Goal: Information Seeking & Learning: Learn about a topic

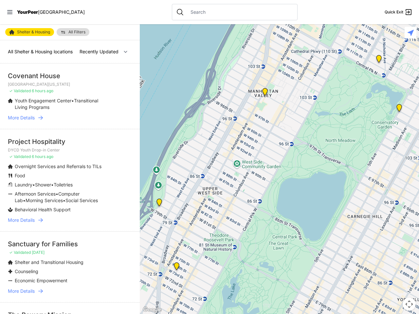
click at [10, 12] on icon at bounding box center [9, 12] width 5 height 4
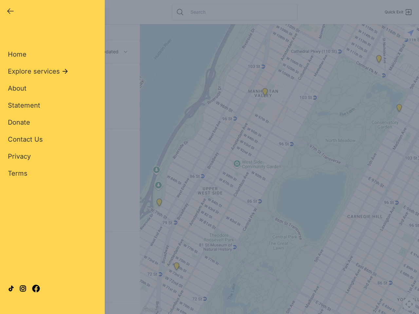
click at [279, 169] on div "Close panel YourPeer [GEOGRAPHIC_DATA] Quick Exit Single Adult Families Soup Ki…" at bounding box center [209, 157] width 419 height 314
click at [159, 204] on div "Close panel YourPeer [GEOGRAPHIC_DATA] Quick Exit Single Adult Families Soup Ki…" at bounding box center [209, 157] width 419 height 314
click at [176, 268] on div "Close panel YourPeer [GEOGRAPHIC_DATA] Quick Exit Single Adult Families Soup Ki…" at bounding box center [209, 157] width 419 height 314
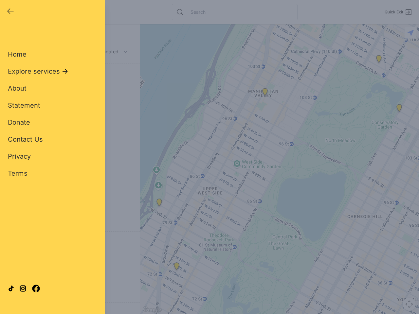
click at [265, 93] on div "Close panel YourPeer [GEOGRAPHIC_DATA] Quick Exit Single Adult Families Soup Ki…" at bounding box center [209, 157] width 419 height 314
click at [399, 109] on div "Close panel YourPeer [GEOGRAPHIC_DATA] Quick Exit Single Adult Families Soup Ki…" at bounding box center [209, 157] width 419 height 314
click at [378, 60] on div "Close panel YourPeer [GEOGRAPHIC_DATA] Quick Exit Single Adult Families Soup Ki…" at bounding box center [209, 157] width 419 height 314
click at [409, 304] on div "Close panel YourPeer [GEOGRAPHIC_DATA] Quick Exit Single Adult Families Soup Ki…" at bounding box center [209, 157] width 419 height 314
